Goal: Information Seeking & Learning: Learn about a topic

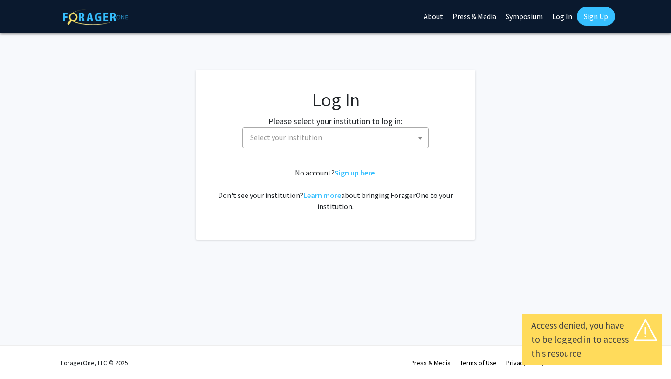
select select
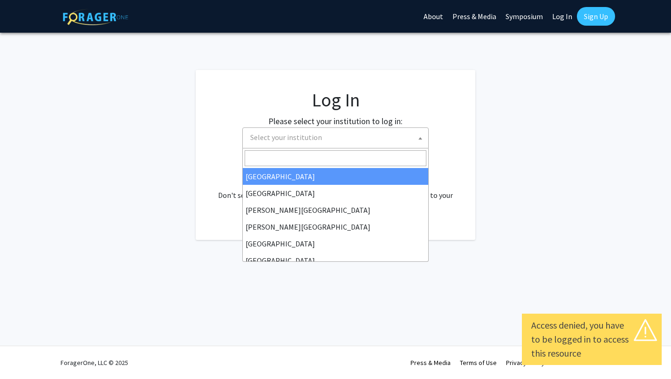
click at [364, 135] on span "Select your institution" at bounding box center [338, 137] width 182 height 19
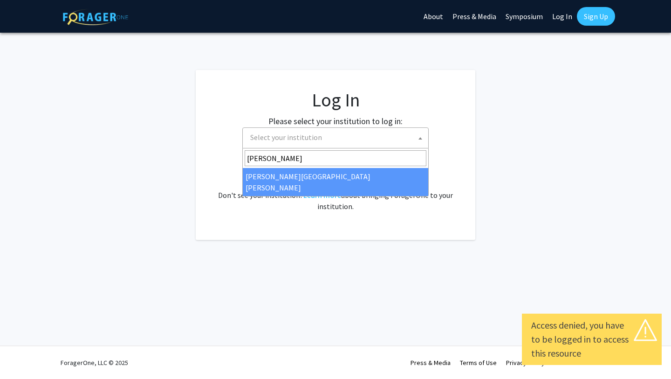
type input "[PERSON_NAME]"
select select "1"
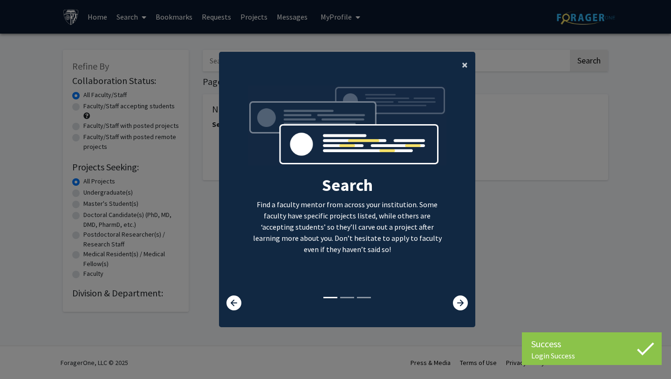
click at [468, 65] on span "×" at bounding box center [465, 64] width 6 height 14
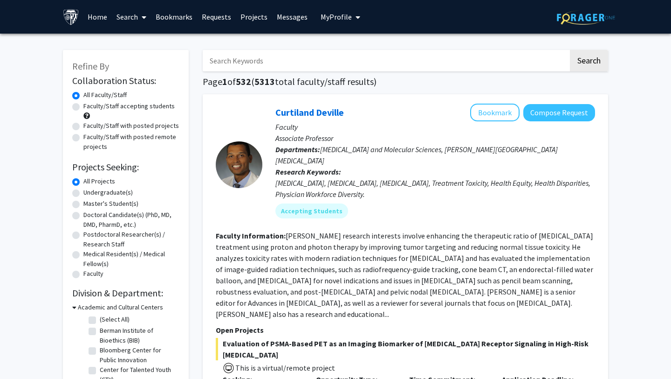
click at [83, 105] on label "Faculty/Staff accepting students" at bounding box center [128, 106] width 91 height 10
click at [83, 105] on input "Faculty/Staff accepting students" at bounding box center [86, 104] width 6 height 6
radio input "true"
click at [83, 192] on label "Undergraduate(s)" at bounding box center [107, 192] width 49 height 10
click at [83, 192] on input "Undergraduate(s)" at bounding box center [86, 190] width 6 height 6
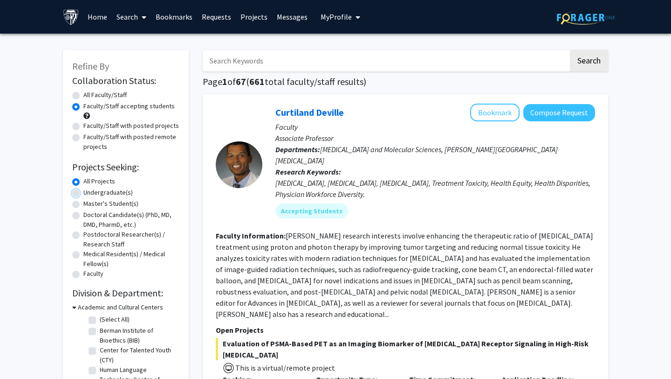
radio input "true"
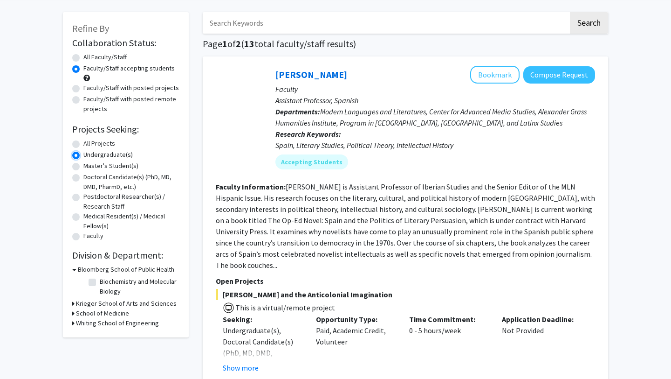
scroll to position [39, 0]
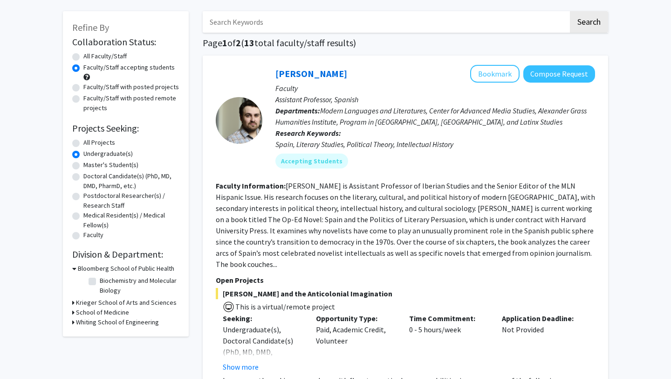
click at [74, 323] on icon at bounding box center [73, 322] width 2 height 10
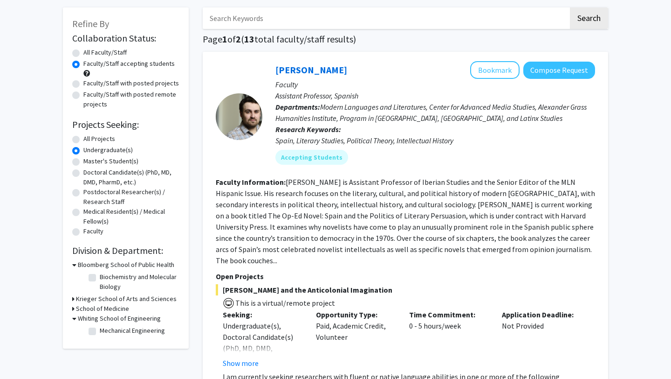
click at [99, 54] on label "All Faculty/Staff" at bounding box center [104, 53] width 43 height 10
click at [90, 54] on input "All Faculty/Staff" at bounding box center [86, 51] width 6 height 6
radio input "true"
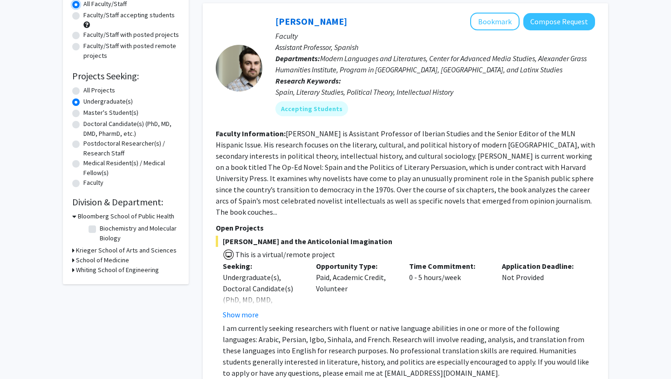
scroll to position [91, 0]
click at [76, 269] on h3 "Whiting School of Engineering" at bounding box center [117, 269] width 83 height 10
click at [76, 269] on div "Whiting School of Engineering" at bounding box center [125, 269] width 107 height 10
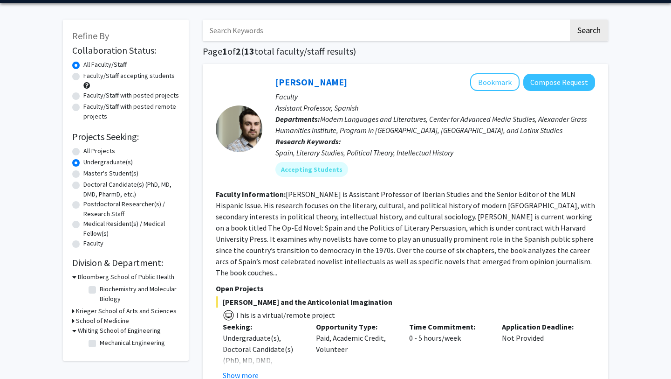
scroll to position [9, 0]
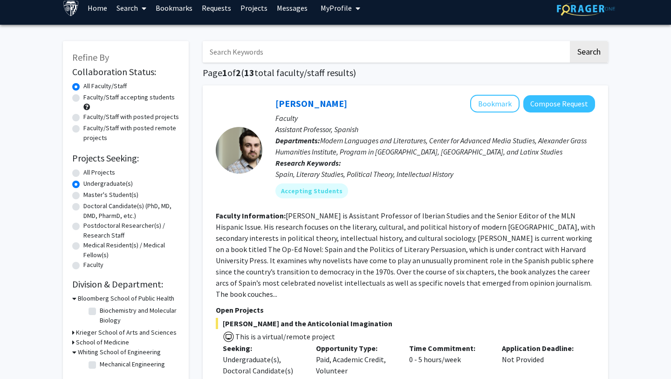
click at [100, 99] on label "Faculty/Staff accepting students" at bounding box center [128, 97] width 91 height 10
click at [90, 98] on input "Faculty/Staff accepting students" at bounding box center [86, 95] width 6 height 6
radio input "true"
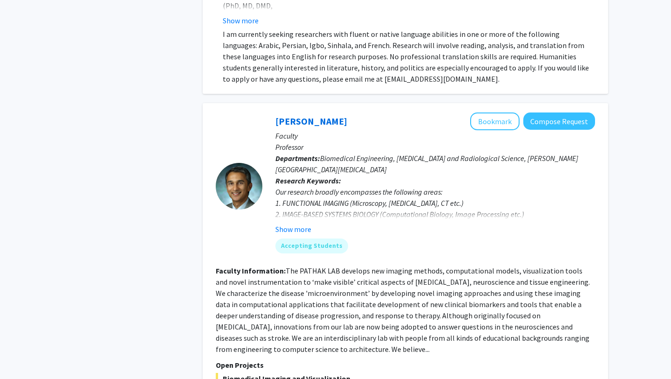
scroll to position [401, 0]
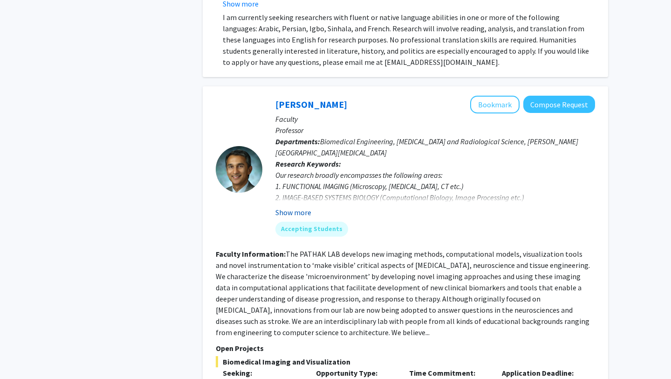
click at [300, 207] on button "Show more" at bounding box center [293, 212] width 36 height 11
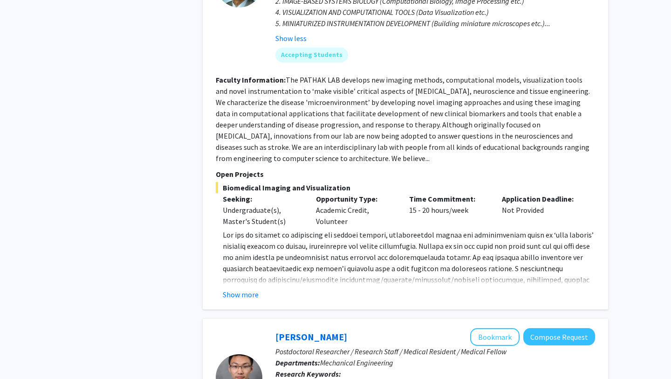
scroll to position [654, 0]
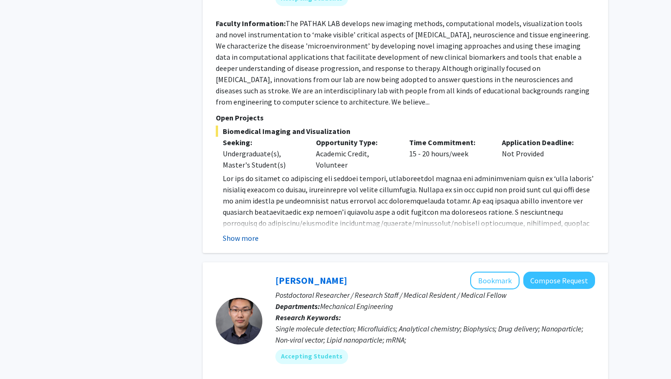
click at [248, 232] on button "Show more" at bounding box center [241, 237] width 36 height 11
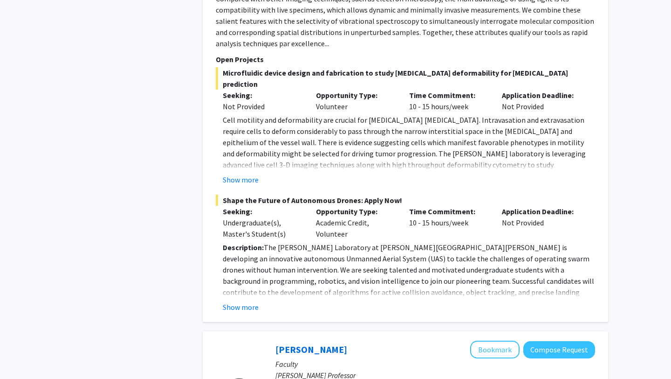
scroll to position [2113, 0]
click at [240, 301] on button "Show more" at bounding box center [241, 306] width 36 height 11
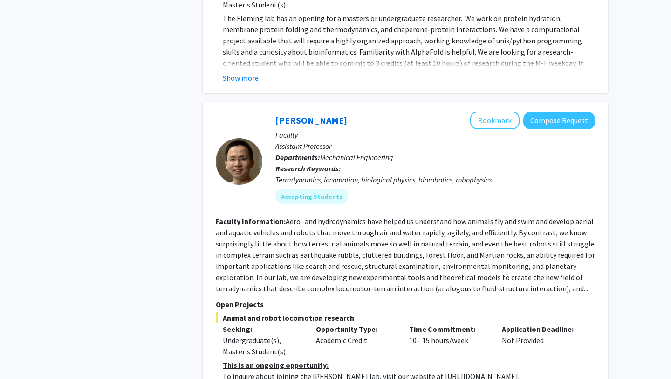
scroll to position [4310, 0]
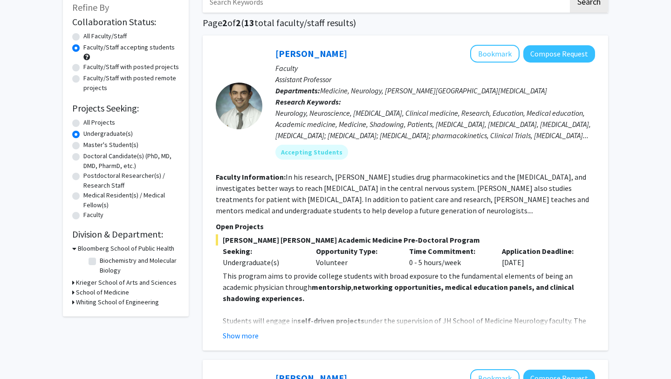
scroll to position [181, 0]
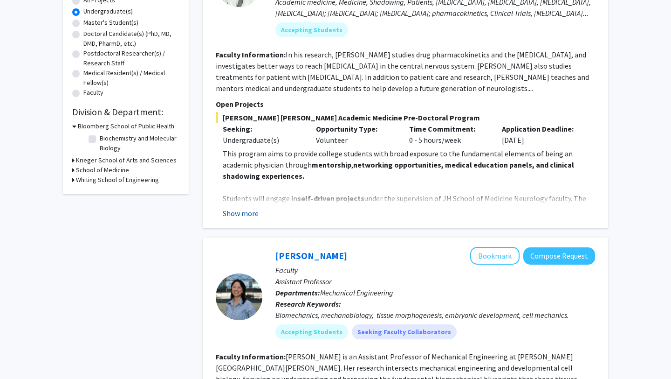
click at [236, 213] on button "Show more" at bounding box center [241, 212] width 36 height 11
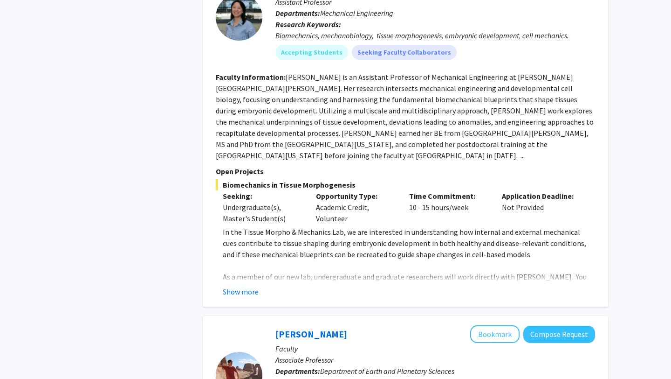
scroll to position [863, 0]
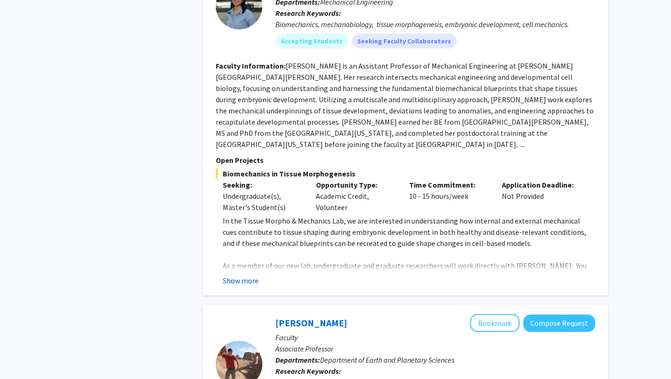
click at [236, 275] on button "Show more" at bounding box center [241, 280] width 36 height 11
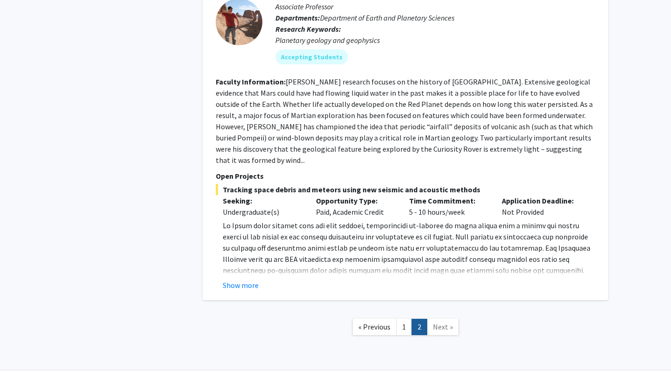
scroll to position [1497, 0]
